Goal: Check status: Check status

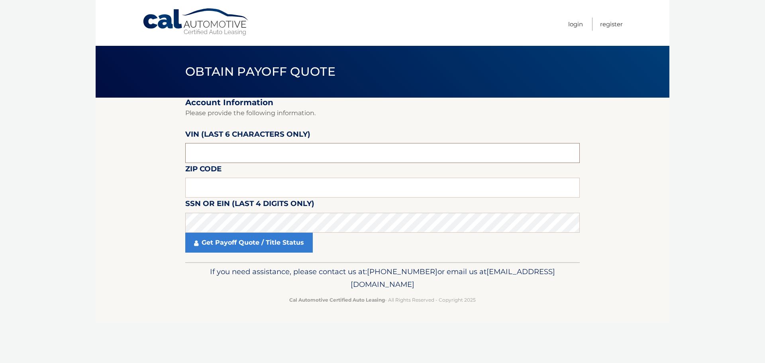
click at [281, 151] on input "text" at bounding box center [382, 153] width 394 height 20
type input "0*****"
type input "236792"
drag, startPoint x: 617, startPoint y: 130, endPoint x: 569, endPoint y: 169, distance: 62.0
click at [620, 130] on section "Account Information Please provide the following information. [PERSON_NAME] (la…" at bounding box center [383, 180] width 574 height 165
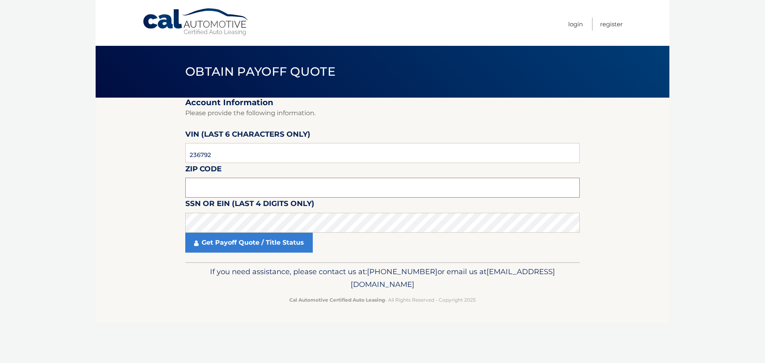
click at [282, 188] on input "text" at bounding box center [382, 188] width 394 height 20
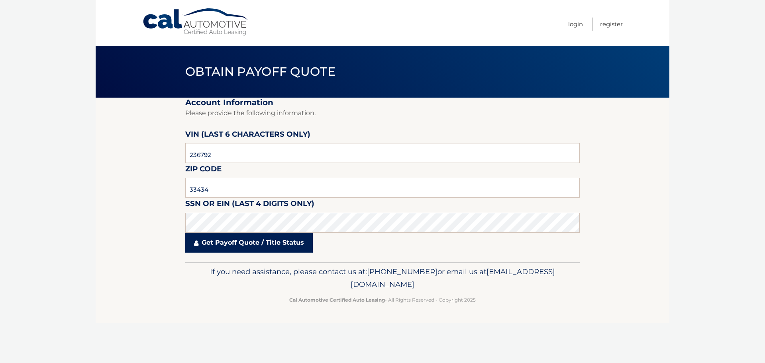
click at [251, 233] on link "Get Payoff Quote / Title Status" at bounding box center [248, 243] width 127 height 20
click at [248, 239] on link "Get Payoff Quote / Title Status" at bounding box center [248, 243] width 127 height 20
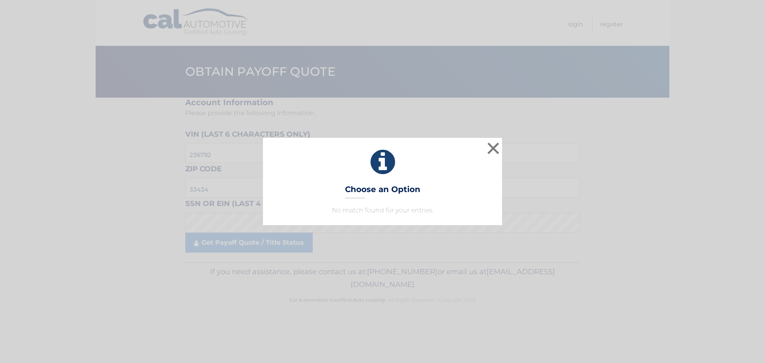
click at [403, 181] on div "× Choose an Option No match found for your entries. This is what you see on sec…" at bounding box center [382, 181] width 239 height 87
drag, startPoint x: 261, startPoint y: 253, endPoint x: 271, endPoint y: 249, distance: 11.0
click at [261, 253] on div "× Choose an Option No match found for your entries. This is what you see on sec…" at bounding box center [382, 181] width 765 height 363
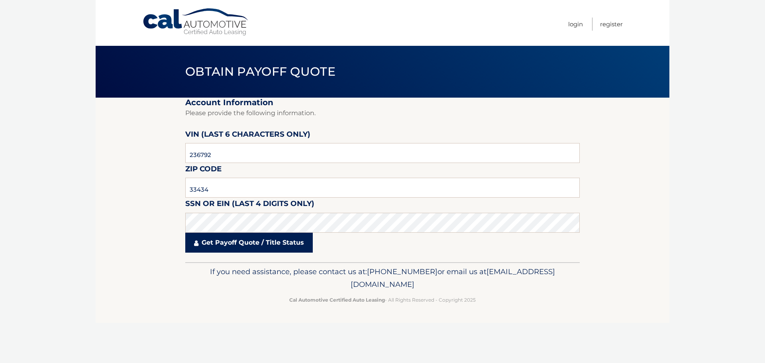
click at [251, 239] on link "Get Payoff Quote / Title Status" at bounding box center [248, 243] width 127 height 20
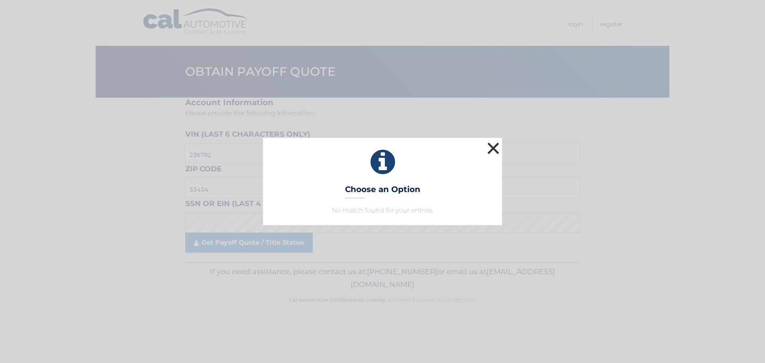
click at [497, 150] on button "×" at bounding box center [493, 148] width 16 height 16
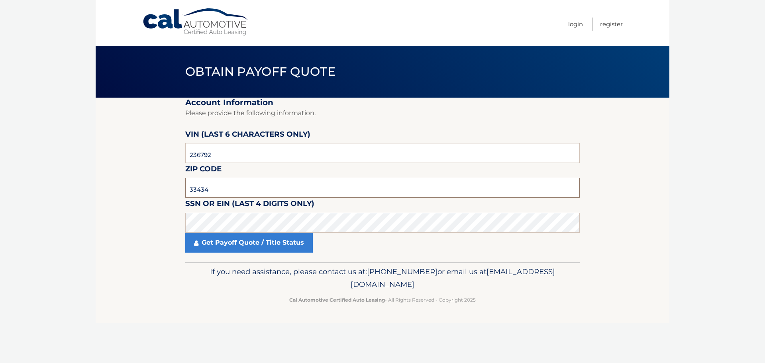
click at [225, 185] on input "33434" at bounding box center [382, 188] width 394 height 20
type input "33434"
click at [223, 153] on input "236792" at bounding box center [382, 153] width 394 height 20
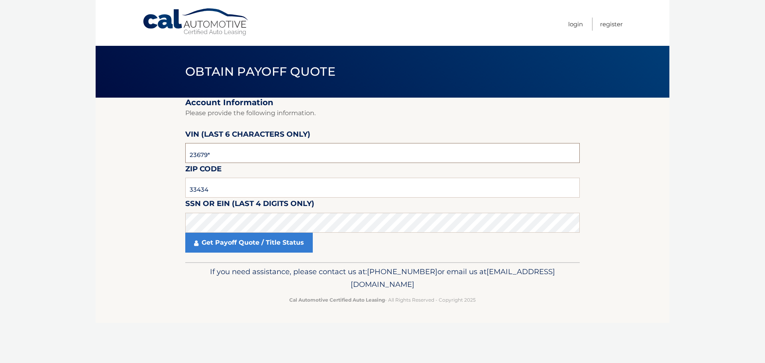
type input "236792"
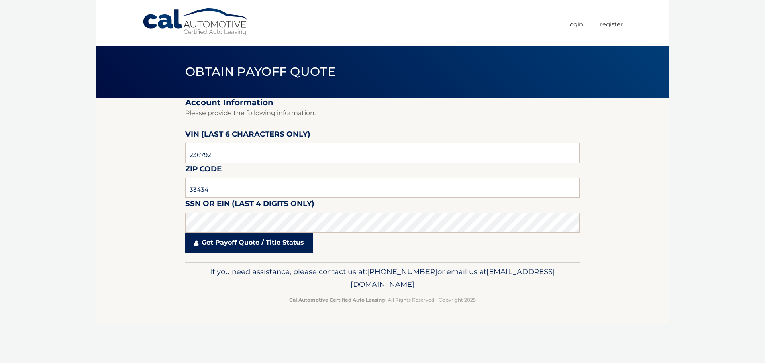
click at [264, 242] on link "Get Payoff Quote / Title Status" at bounding box center [248, 243] width 127 height 20
